Goal: Find specific page/section: Find specific page/section

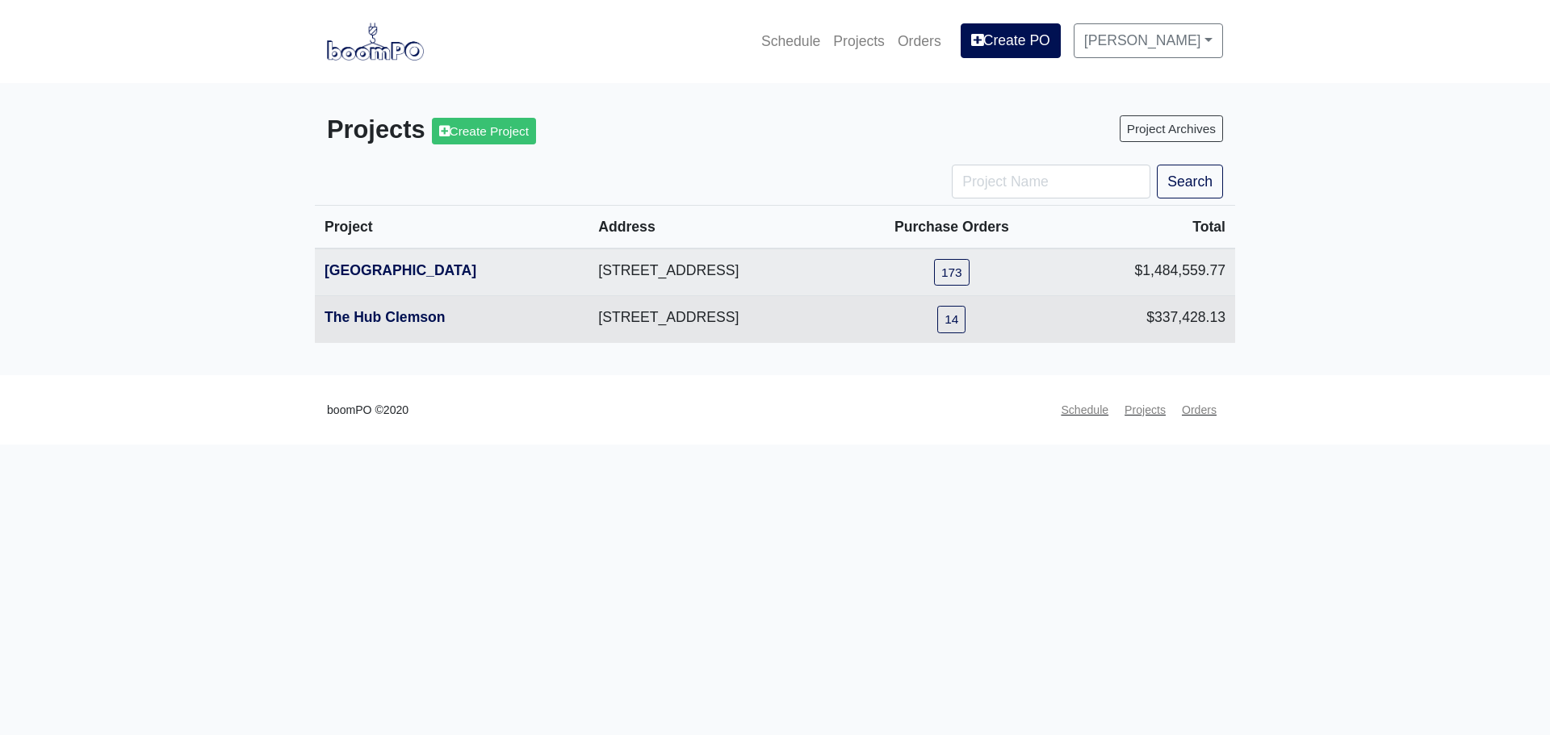
click at [369, 309] on th "The Hub Clemson" at bounding box center [452, 319] width 274 height 47
click at [369, 315] on link "The Hub Clemson" at bounding box center [385, 317] width 121 height 16
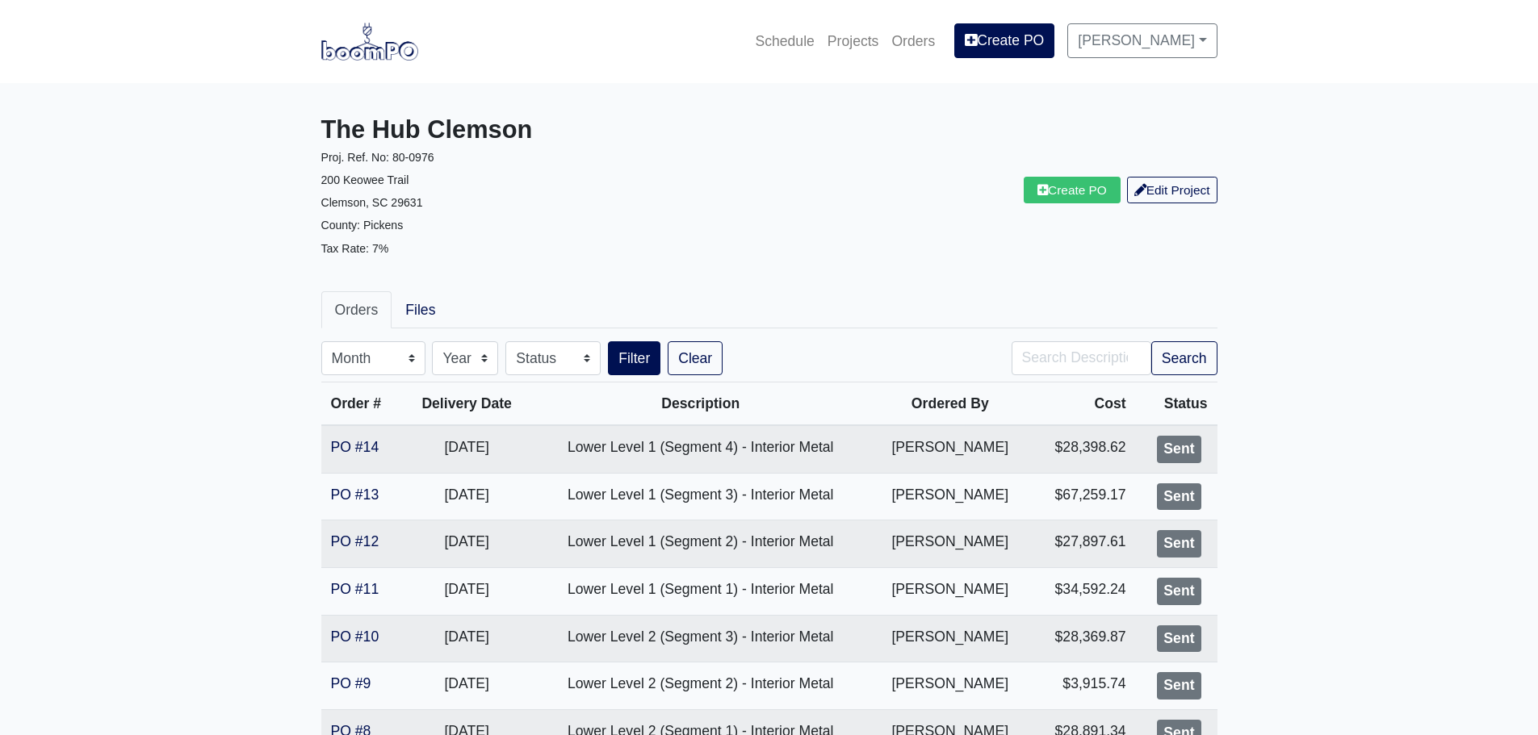
click at [336, 57] on img at bounding box center [369, 41] width 97 height 37
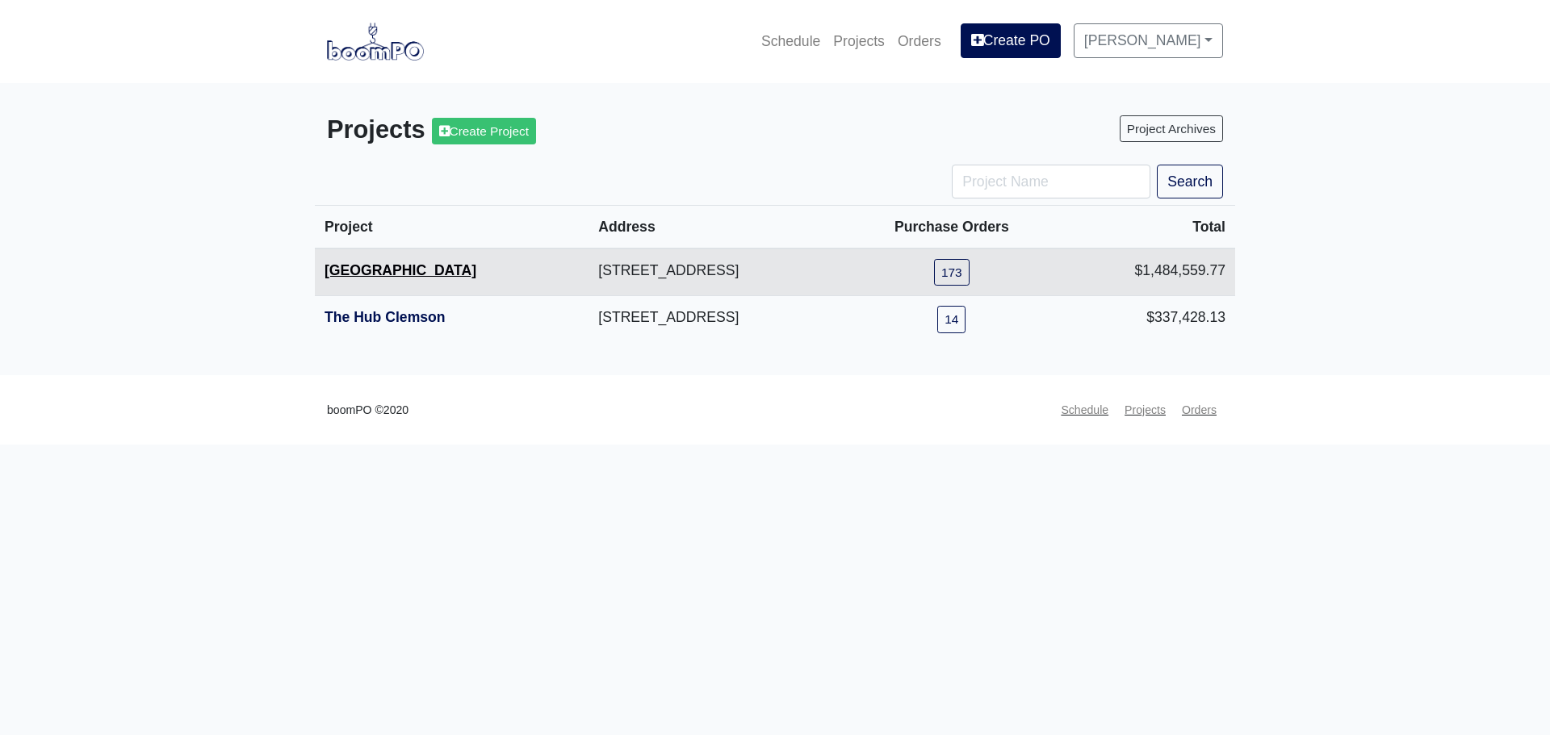
click at [343, 278] on link "[GEOGRAPHIC_DATA]" at bounding box center [401, 270] width 152 height 16
